Goal: Task Accomplishment & Management: Manage account settings

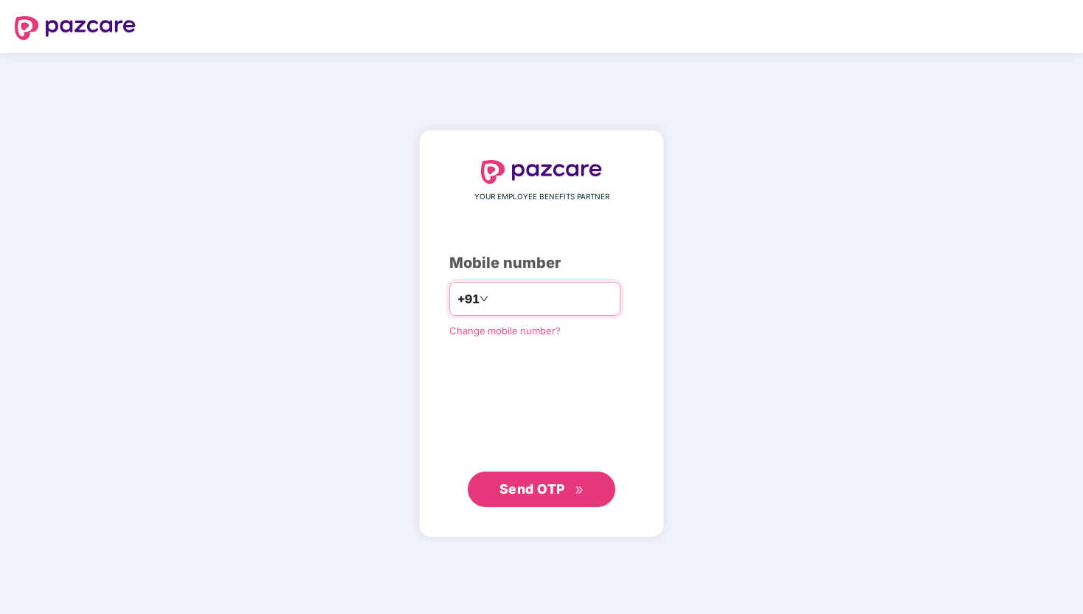
type input "*"
click at [329, 100] on div "YOUR EMPLOYEE BENEFITS PARTNER Mobile number +91 Change mobile number? Send OTP" at bounding box center [541, 333] width 1083 height 561
